Goal: Information Seeking & Learning: Learn about a topic

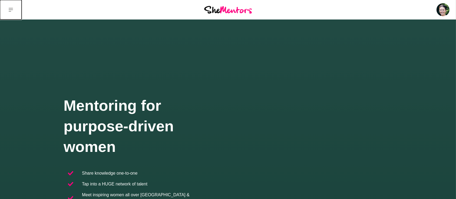
click at [11, 9] on icon at bounding box center [11, 10] width 4 height 4
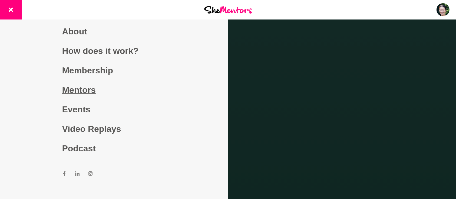
click at [70, 90] on link "Mentors" at bounding box center [114, 89] width 104 height 19
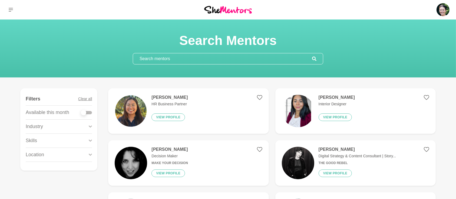
click at [169, 60] on input "text" at bounding box center [222, 58] width 179 height 11
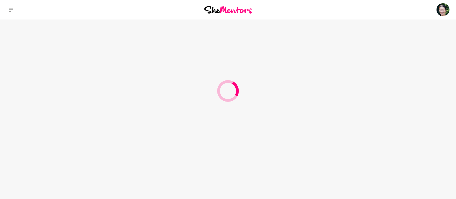
type input "social garden"
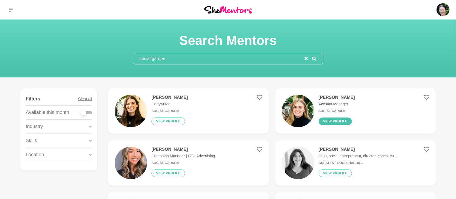
click at [335, 121] on button "View profile" at bounding box center [336, 121] width 34 height 8
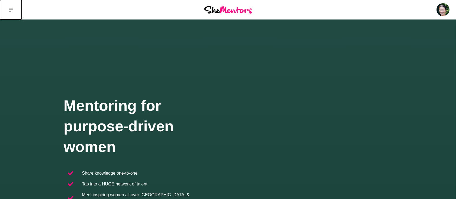
click at [12, 12] on icon at bounding box center [11, 10] width 4 height 4
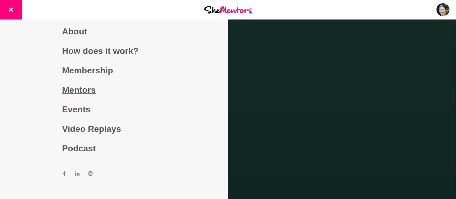
click at [90, 91] on link "Mentors" at bounding box center [114, 89] width 104 height 19
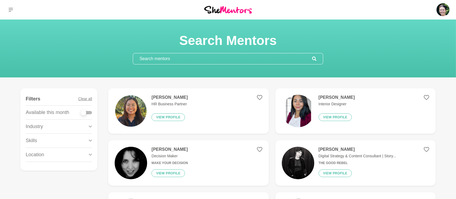
click at [198, 61] on input "text" at bounding box center [222, 58] width 179 height 11
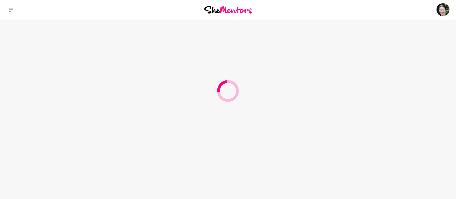
type input "Social Garden"
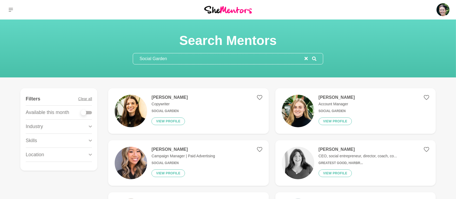
drag, startPoint x: 334, startPoint y: 150, endPoint x: 169, endPoint y: 150, distance: 164.9
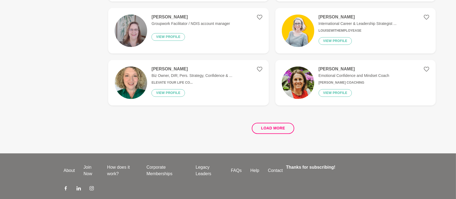
scroll to position [1035, 0]
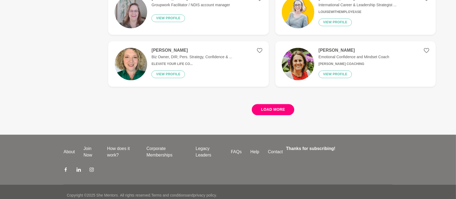
click at [274, 110] on button "Load more" at bounding box center [273, 109] width 43 height 11
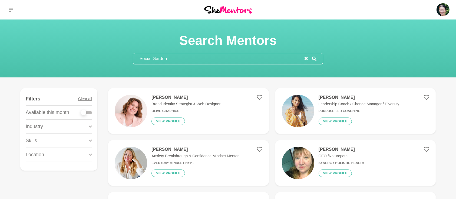
click at [90, 112] on div at bounding box center [86, 112] width 11 height 3
checkbox input "true"
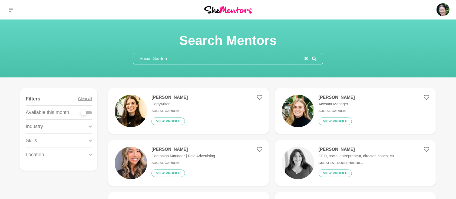
click at [90, 141] on icon at bounding box center [90, 140] width 3 height 2
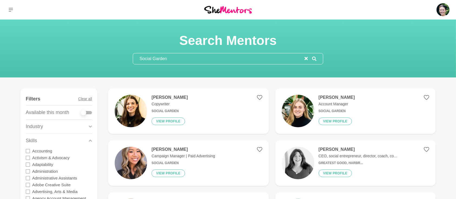
click at [91, 113] on div at bounding box center [86, 112] width 11 height 3
checkbox input "true"
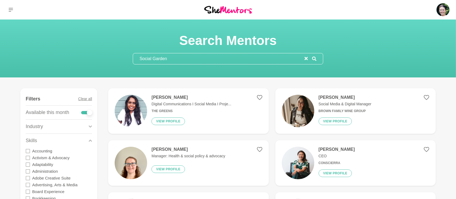
click at [91, 126] on icon at bounding box center [90, 126] width 3 height 7
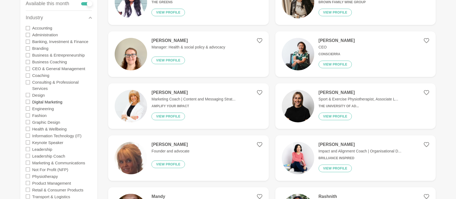
scroll to position [120, 0]
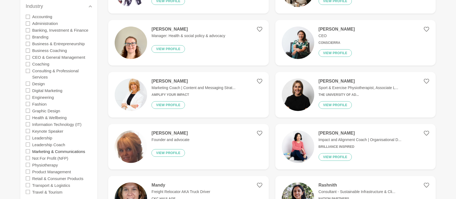
click at [61, 151] on label "Marketing & Communications" at bounding box center [58, 151] width 53 height 7
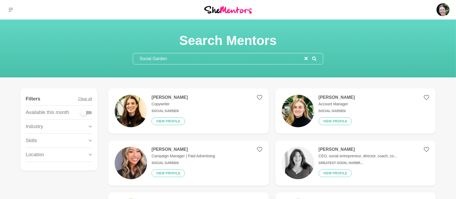
click at [90, 113] on div at bounding box center [86, 112] width 11 height 3
checkbox input "true"
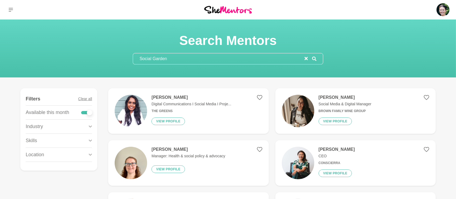
click at [90, 126] on icon at bounding box center [90, 126] width 3 height 2
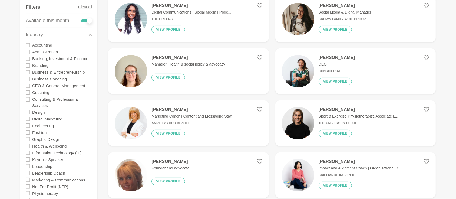
scroll to position [96, 0]
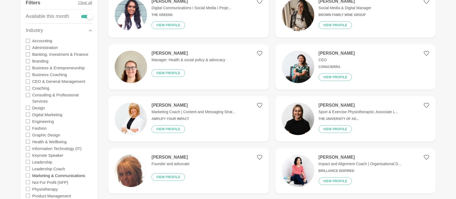
click at [72, 174] on label "Marketing & Communications" at bounding box center [58, 175] width 53 height 7
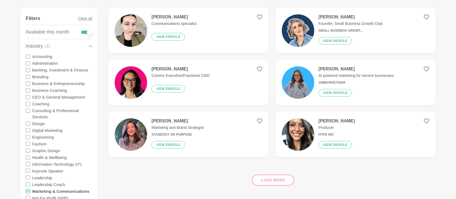
scroll to position [72, 0]
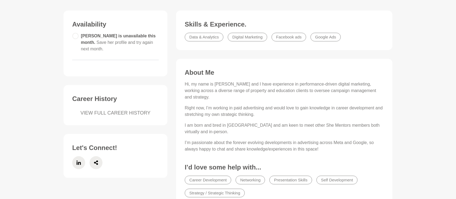
scroll to position [144, 0]
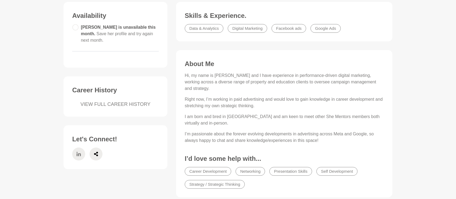
click at [76, 153] on span at bounding box center [78, 154] width 13 height 13
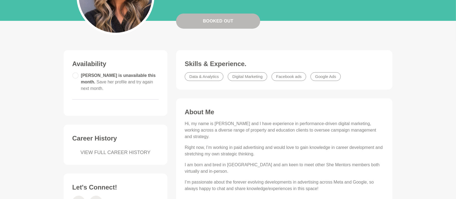
scroll to position [0, 0]
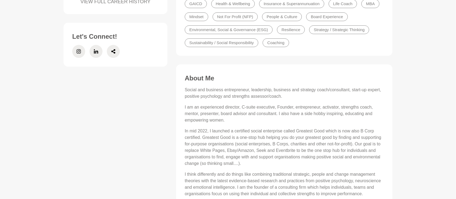
scroll to position [240, 0]
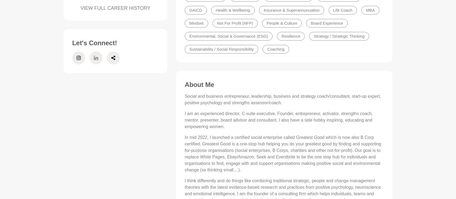
click at [96, 56] on icon at bounding box center [96, 58] width 4 height 4
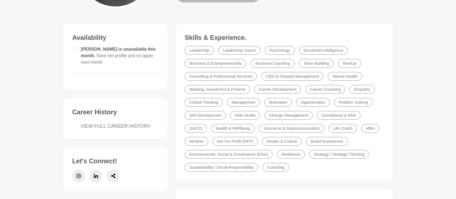
scroll to position [72, 0]
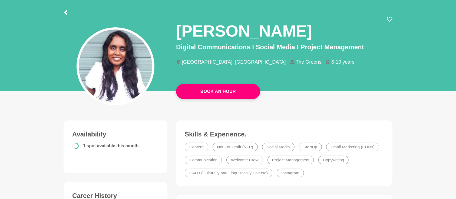
scroll to position [24, 0]
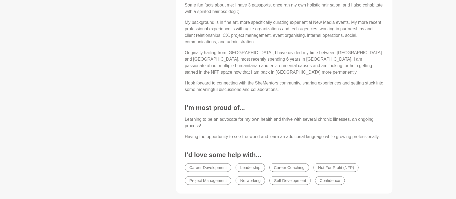
scroll to position [168, 0]
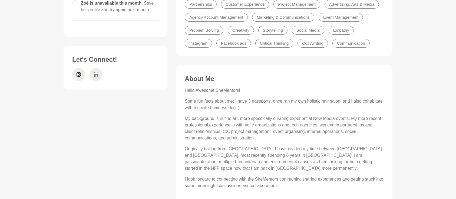
click at [92, 75] on span at bounding box center [96, 74] width 13 height 13
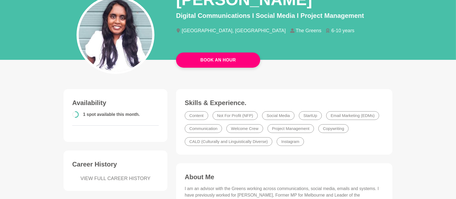
scroll to position [120, 0]
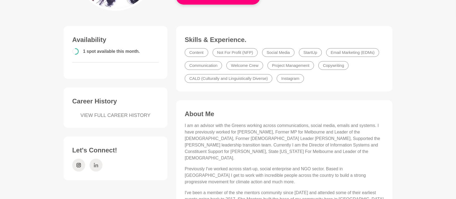
click at [93, 170] on span at bounding box center [96, 165] width 13 height 13
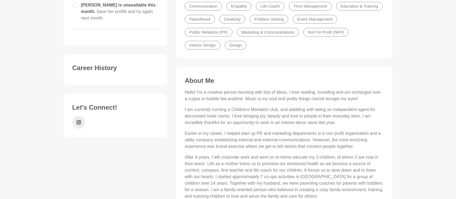
scroll to position [120, 0]
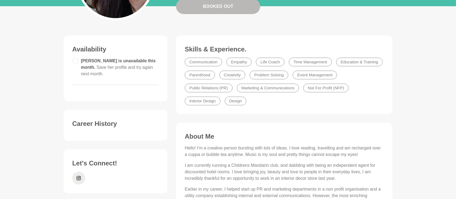
scroll to position [120, 0]
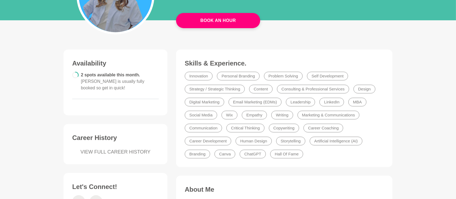
scroll to position [168, 0]
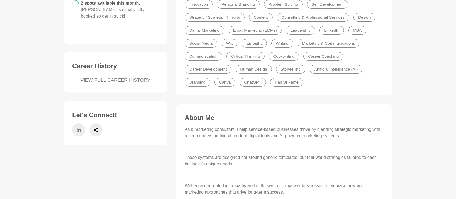
click at [82, 123] on span at bounding box center [78, 129] width 13 height 13
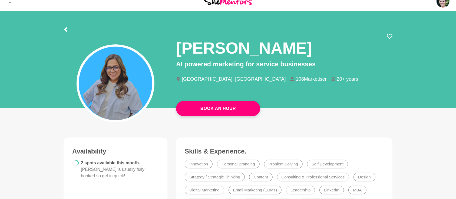
scroll to position [0, 0]
